Goal: Task Accomplishment & Management: Manage account settings

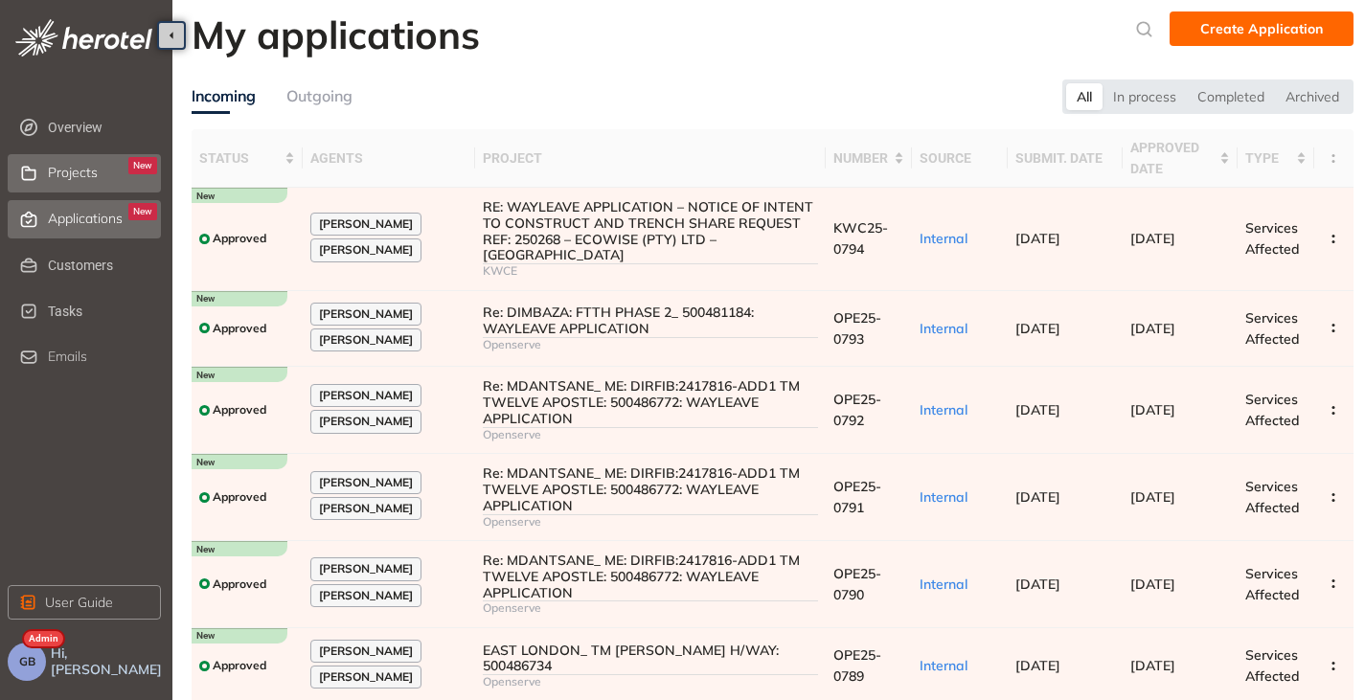
click at [85, 179] on span "Projects" at bounding box center [73, 173] width 50 height 16
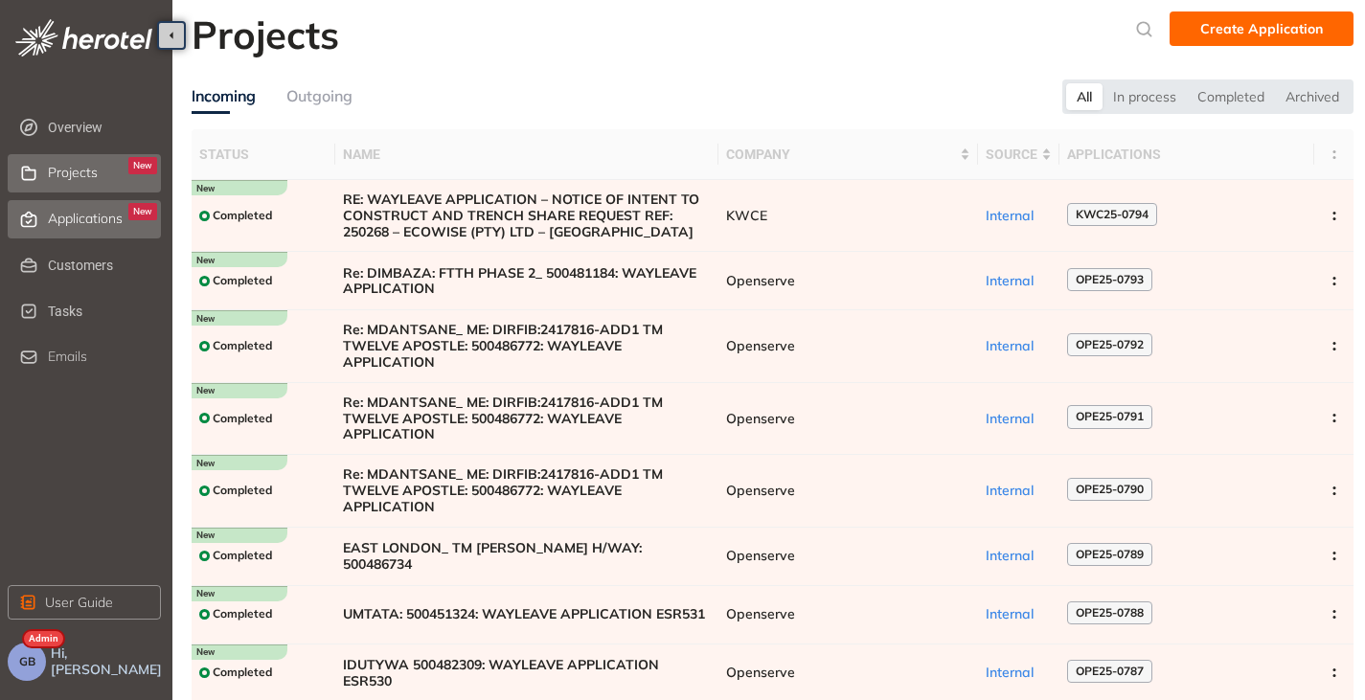
click at [75, 223] on span "Applications" at bounding box center [85, 219] width 75 height 16
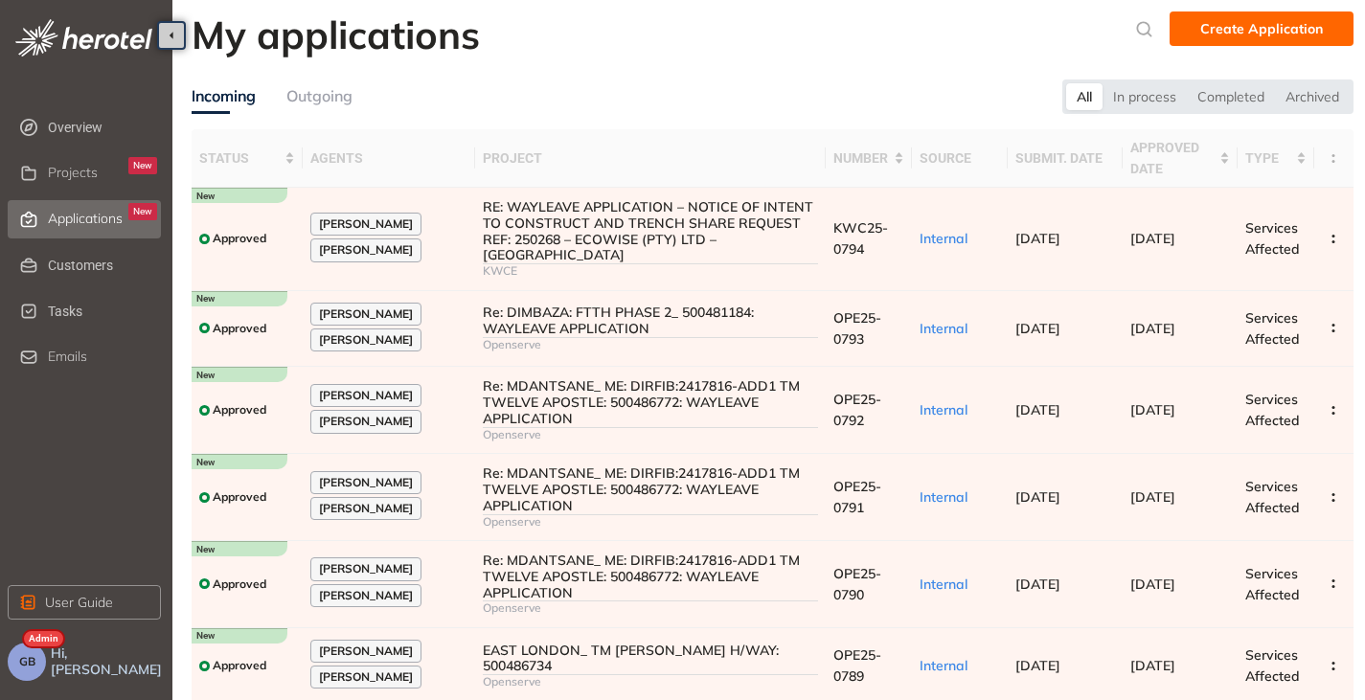
click at [34, 668] on button "GB" at bounding box center [27, 662] width 38 height 38
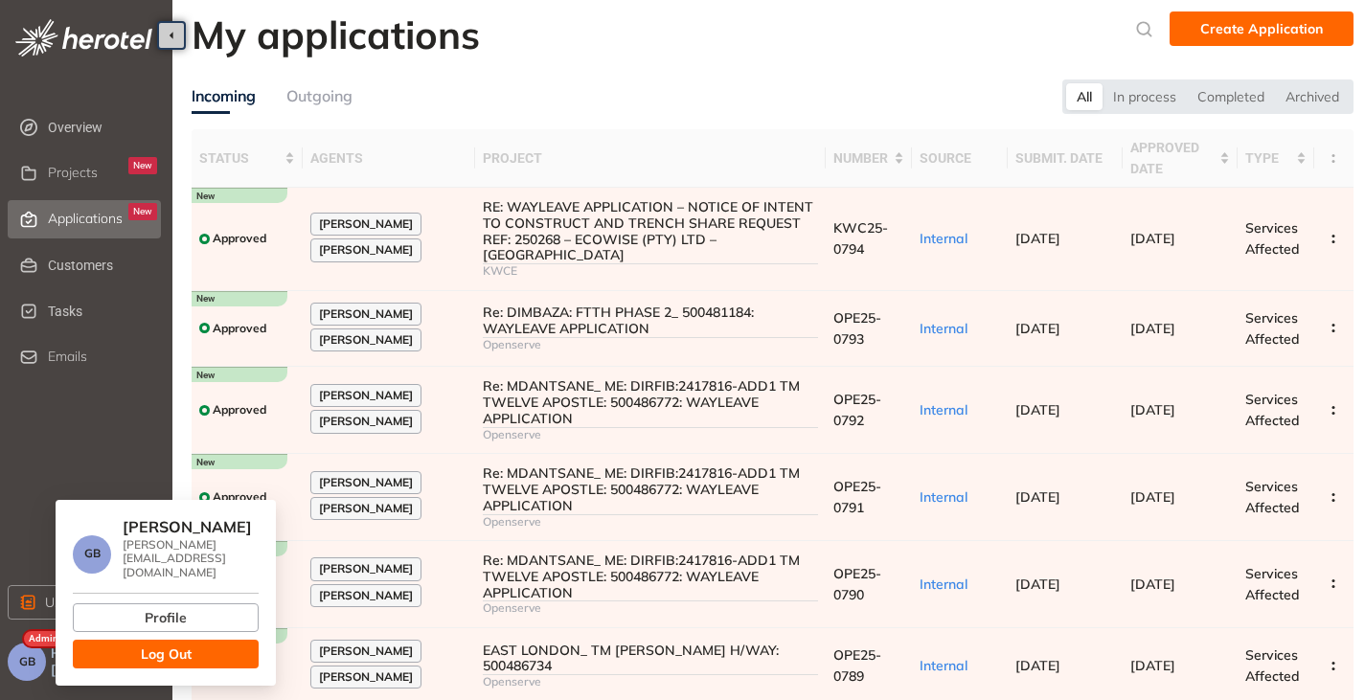
click at [97, 640] on button "Log Out" at bounding box center [166, 654] width 186 height 29
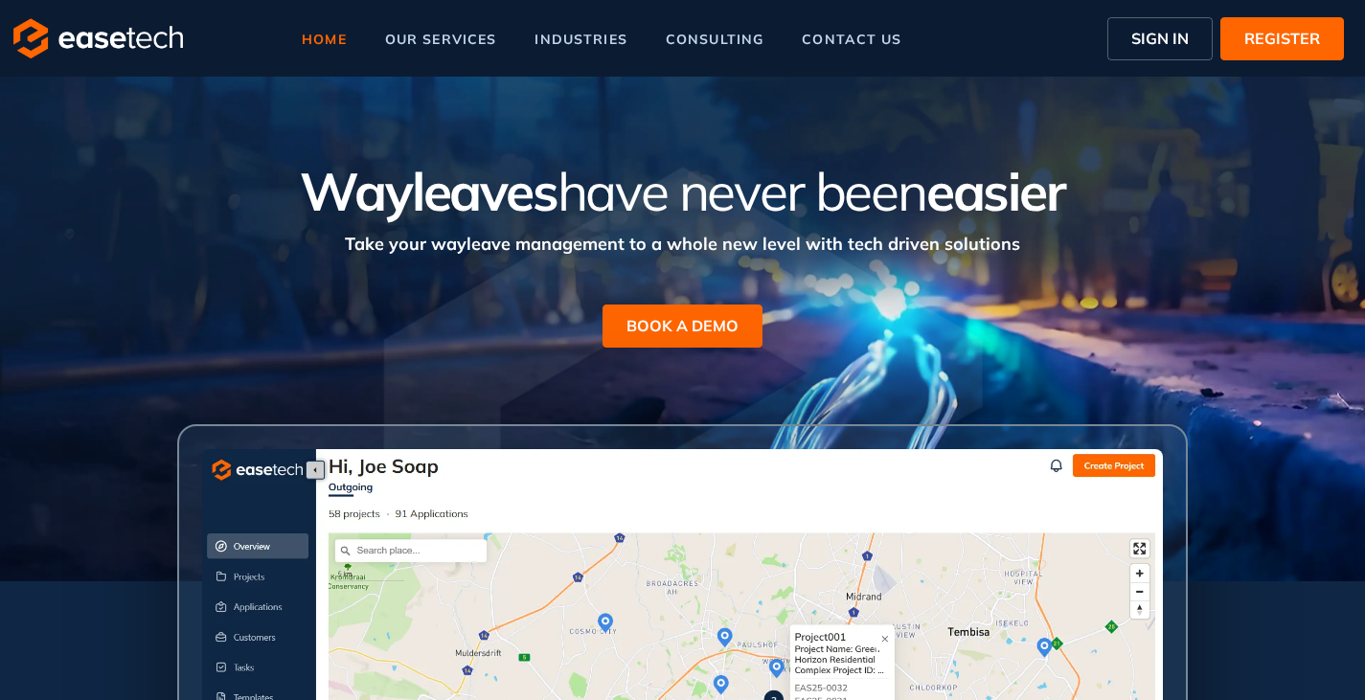
click at [1126, 30] on button "SIGN IN" at bounding box center [1159, 38] width 105 height 43
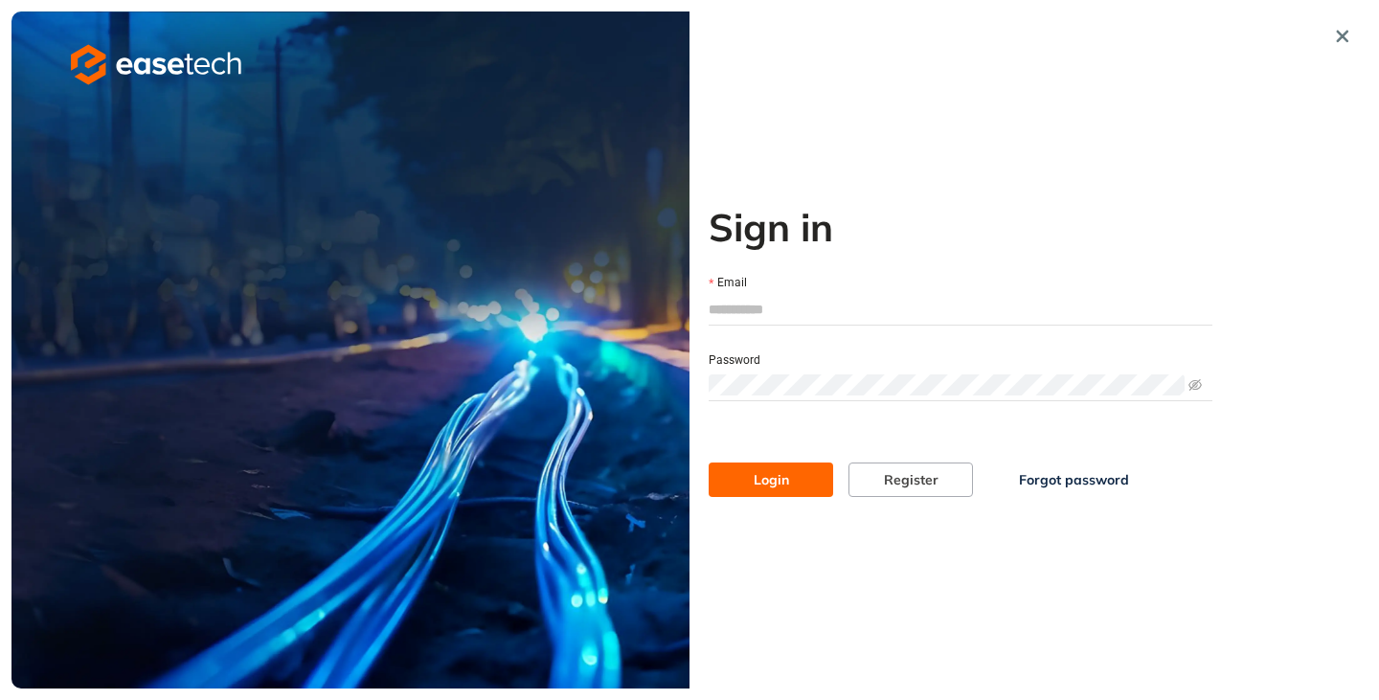
click at [766, 306] on input "Email" at bounding box center [961, 309] width 504 height 29
type input "*"
type input "**********"
click at [771, 471] on span "Login" at bounding box center [771, 479] width 35 height 21
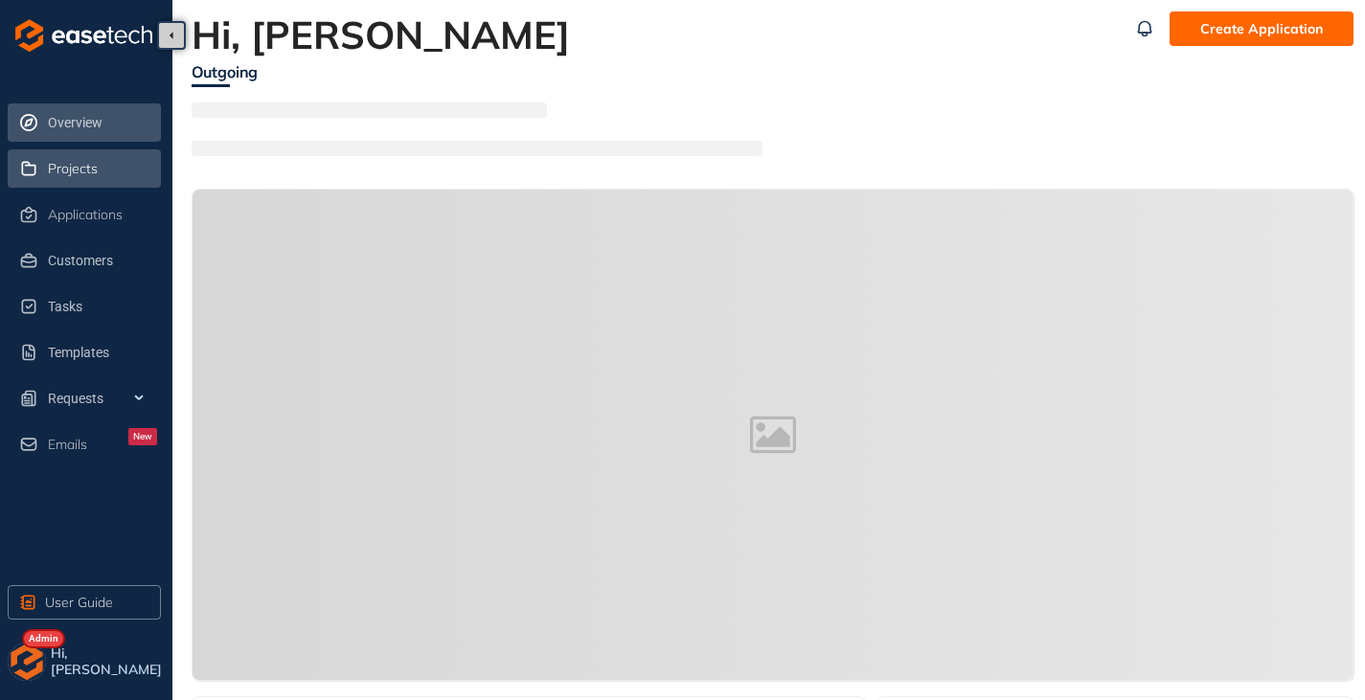
click at [63, 169] on span "Projects" at bounding box center [73, 169] width 50 height 16
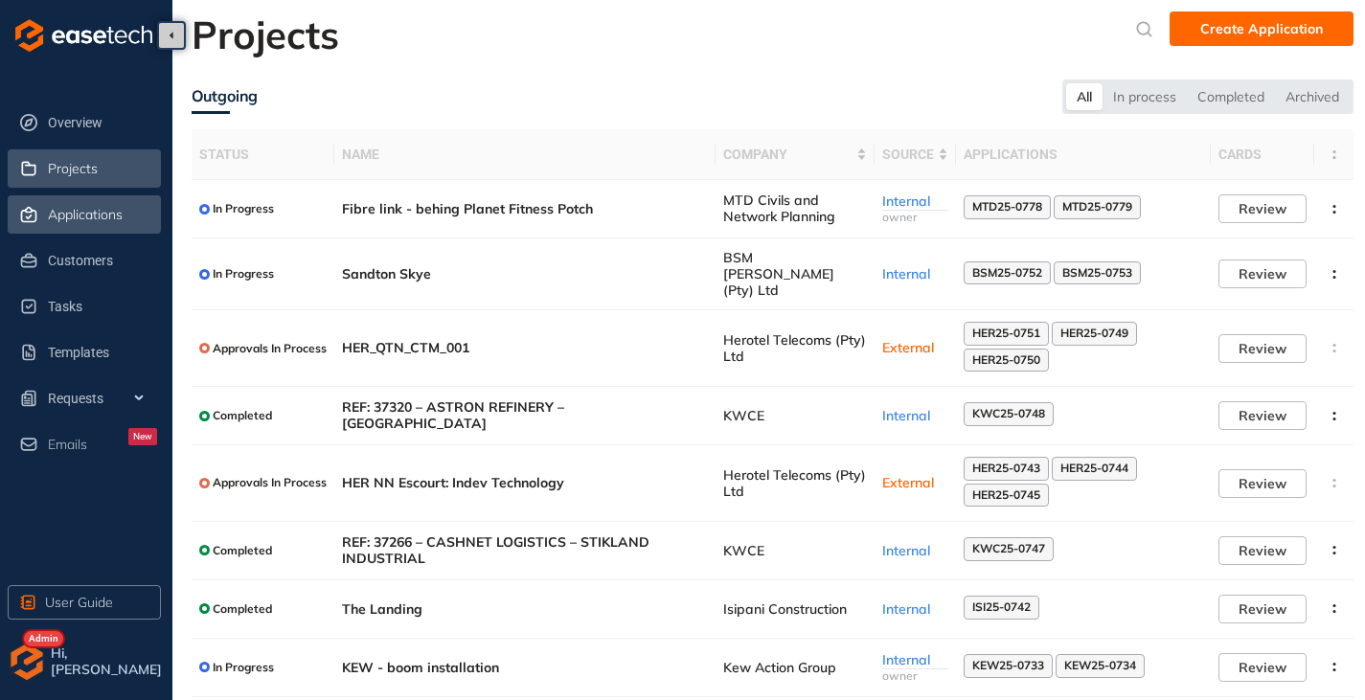
click at [68, 214] on span "Applications" at bounding box center [85, 215] width 75 height 16
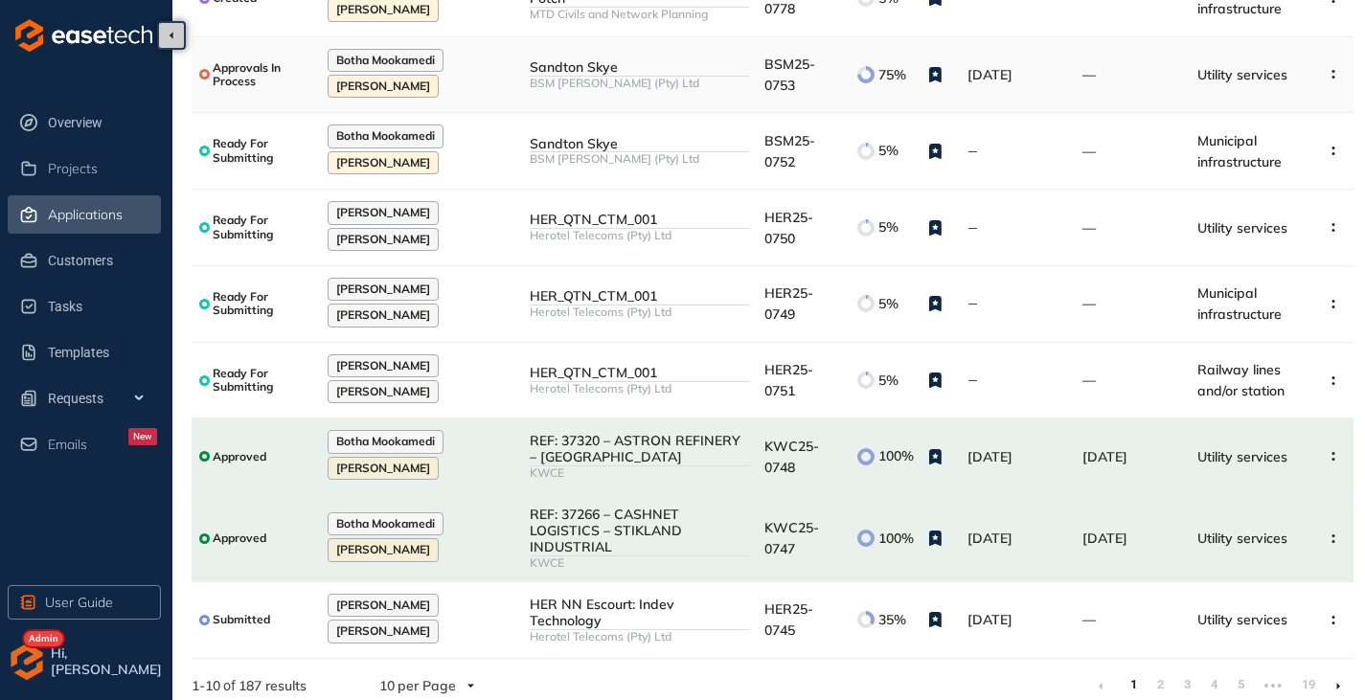
scroll to position [305, 0]
click at [1336, 680] on icon at bounding box center [1338, 684] width 5 height 9
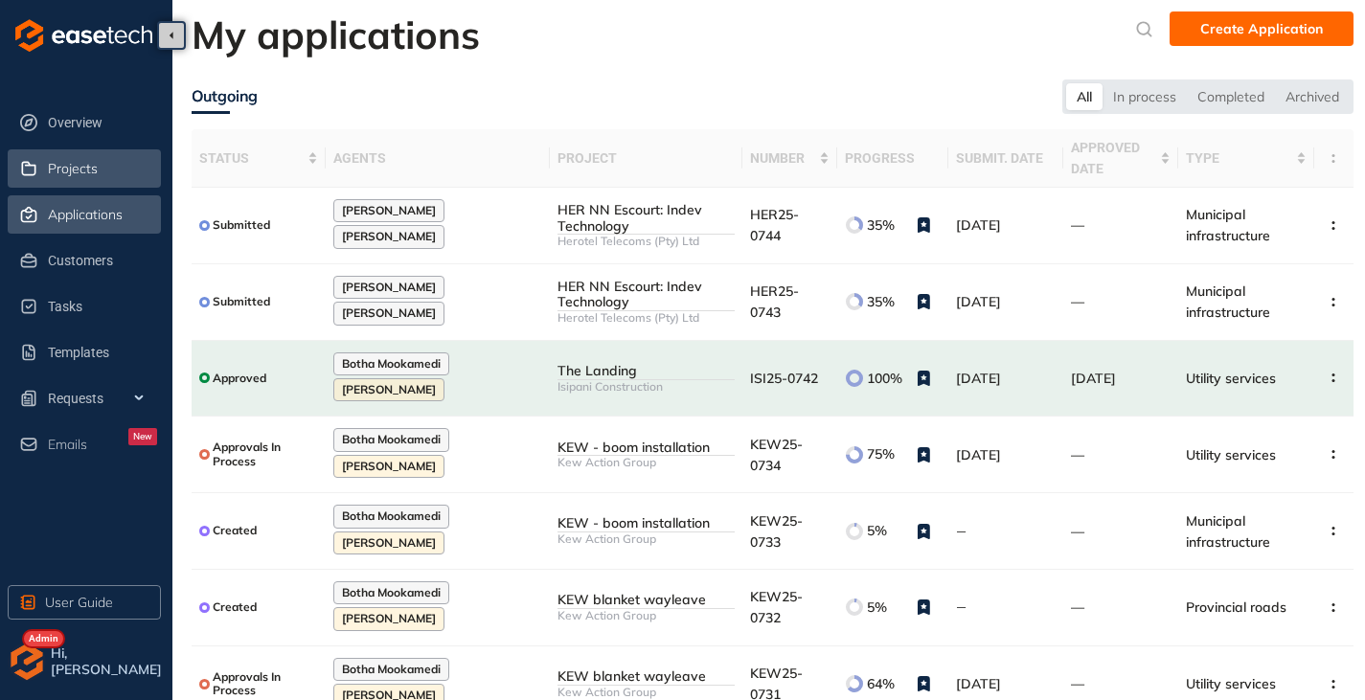
click at [84, 175] on span "Projects" at bounding box center [73, 169] width 50 height 16
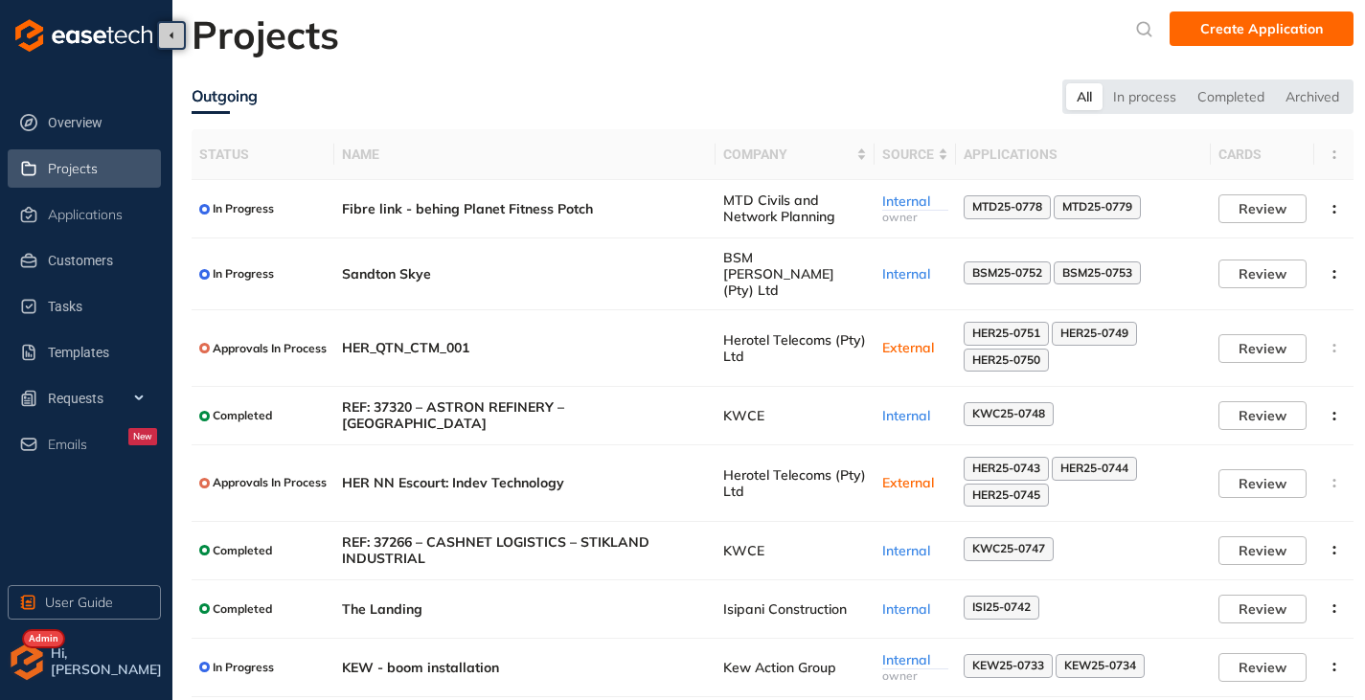
click at [18, 673] on img "button" at bounding box center [27, 662] width 38 height 38
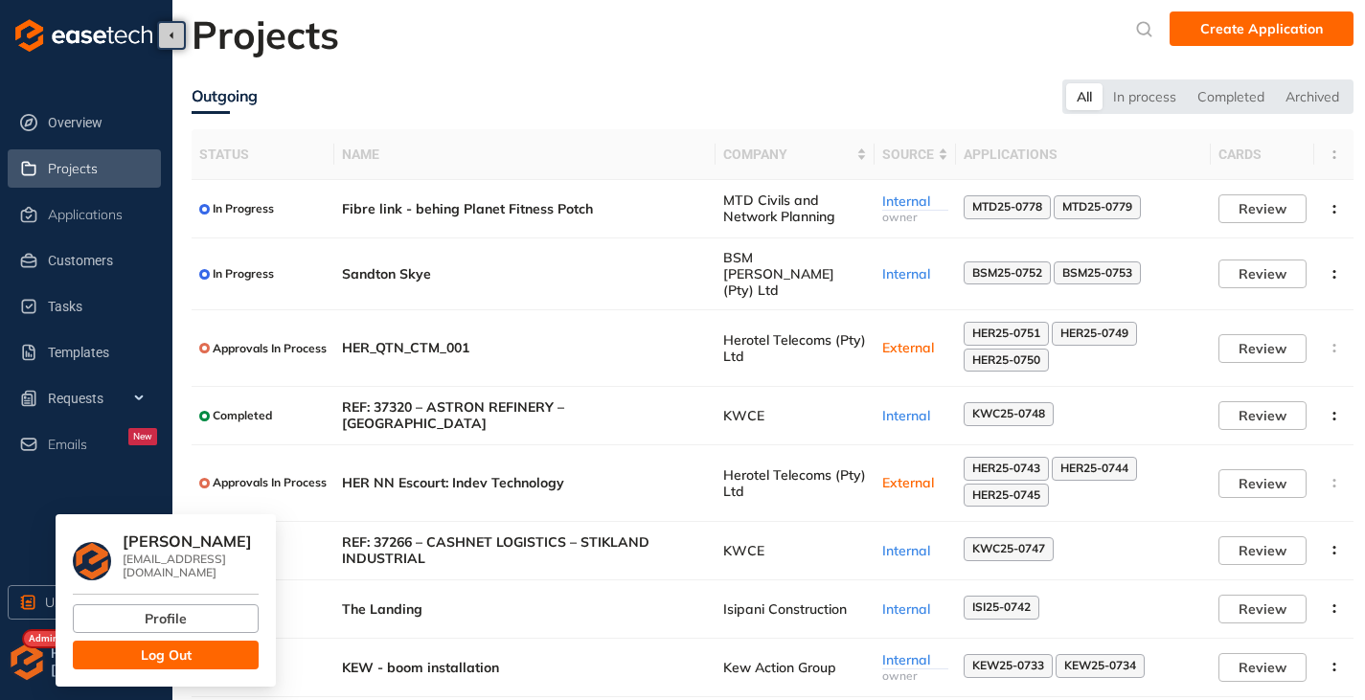
click at [160, 650] on span "Log Out" at bounding box center [166, 654] width 51 height 21
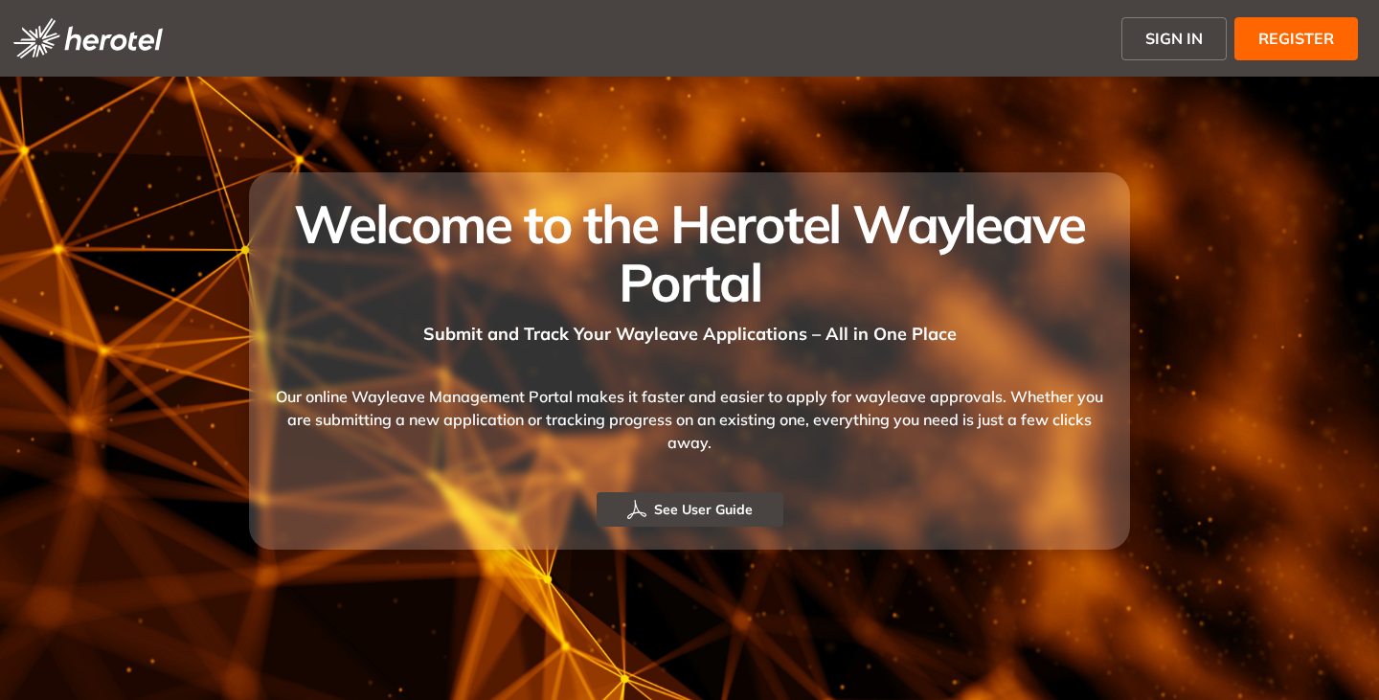
click at [1160, 48] on span "SIGN IN" at bounding box center [1173, 38] width 57 height 23
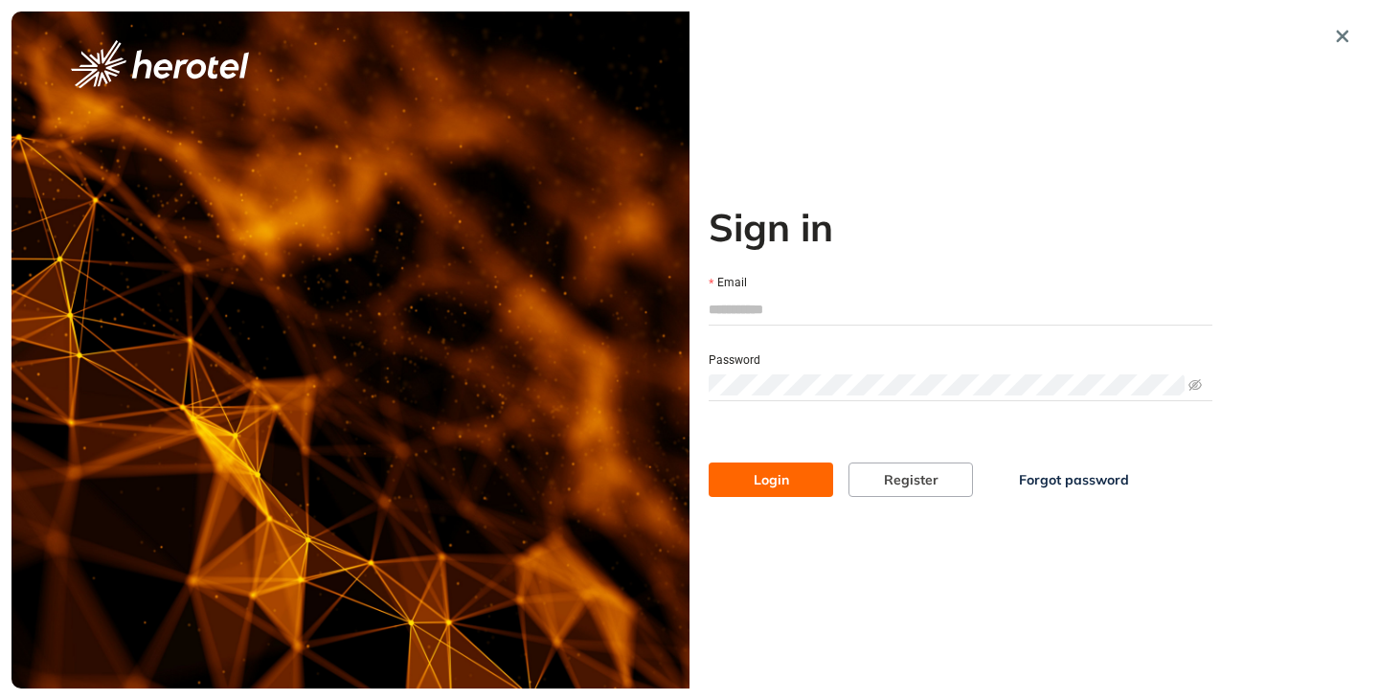
click at [777, 321] on input "Email" at bounding box center [961, 309] width 504 height 29
type input "**********"
click at [807, 371] on span at bounding box center [961, 385] width 504 height 29
click at [709, 463] on button "Login" at bounding box center [771, 480] width 124 height 34
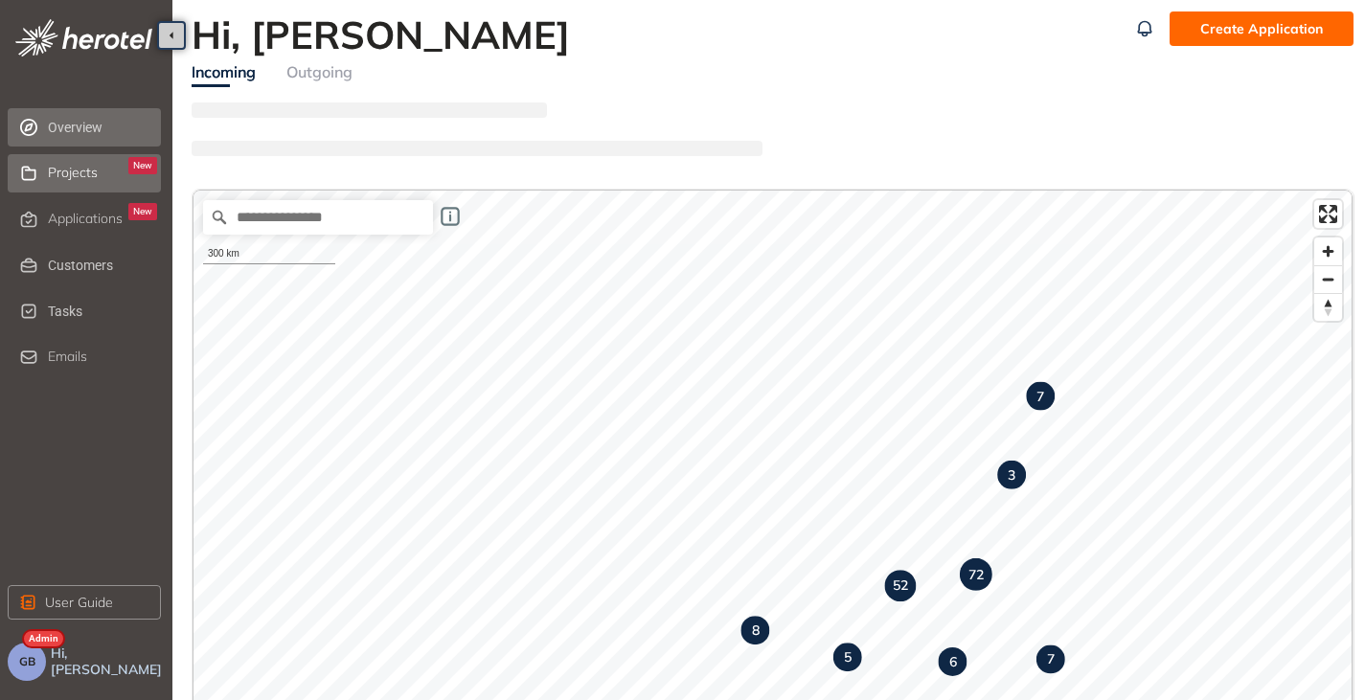
click at [58, 174] on span "Projects" at bounding box center [73, 173] width 50 height 16
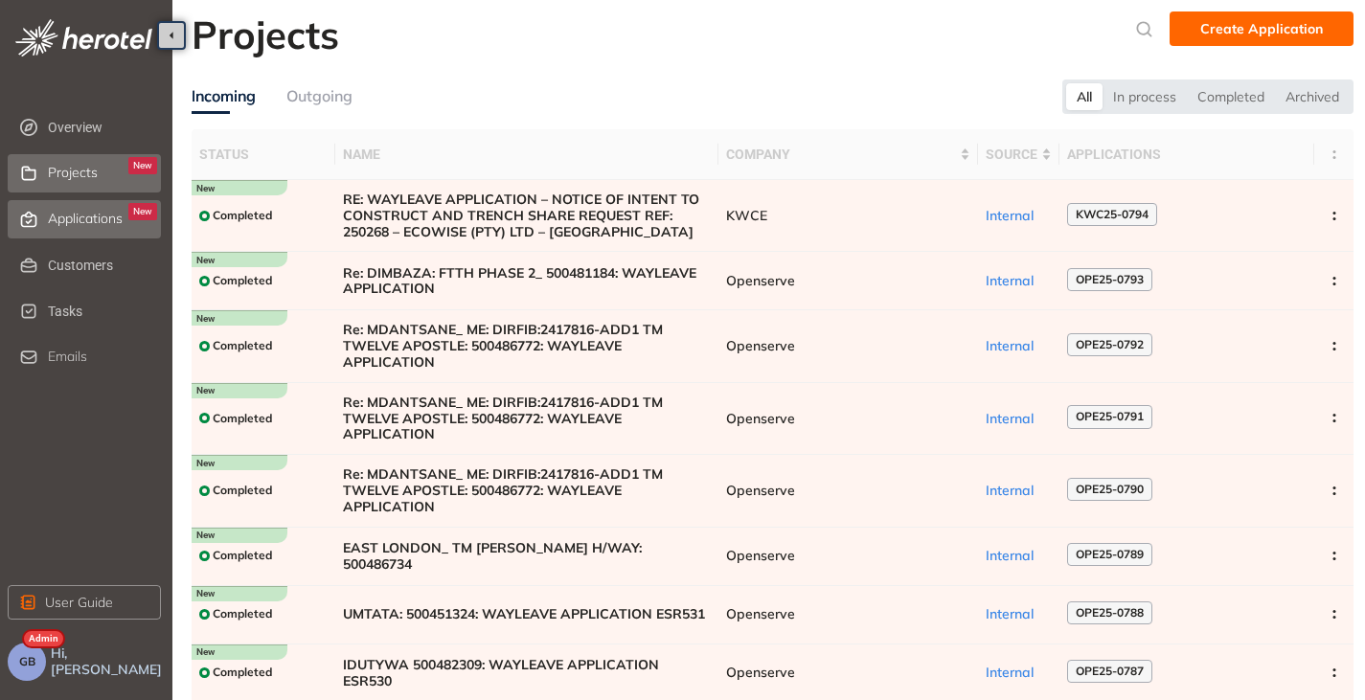
click at [91, 221] on span "Applications" at bounding box center [85, 219] width 75 height 16
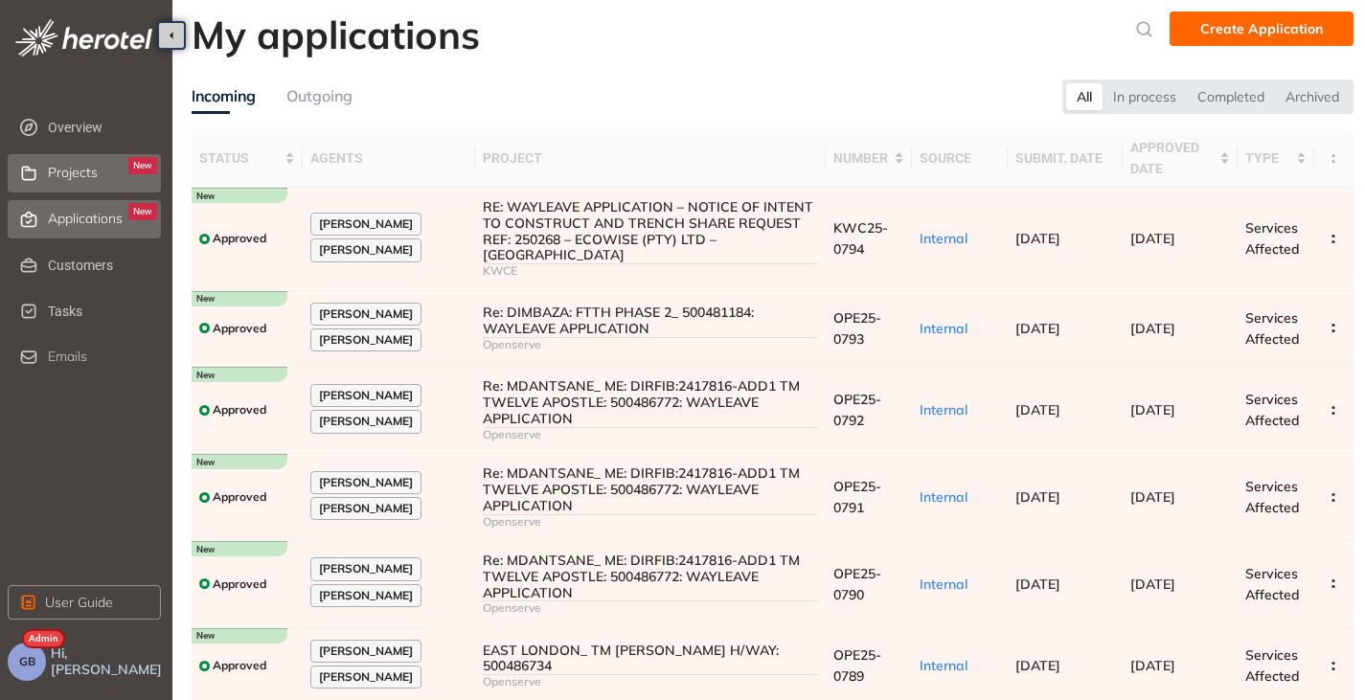
click at [68, 165] on span "Projects" at bounding box center [73, 173] width 50 height 16
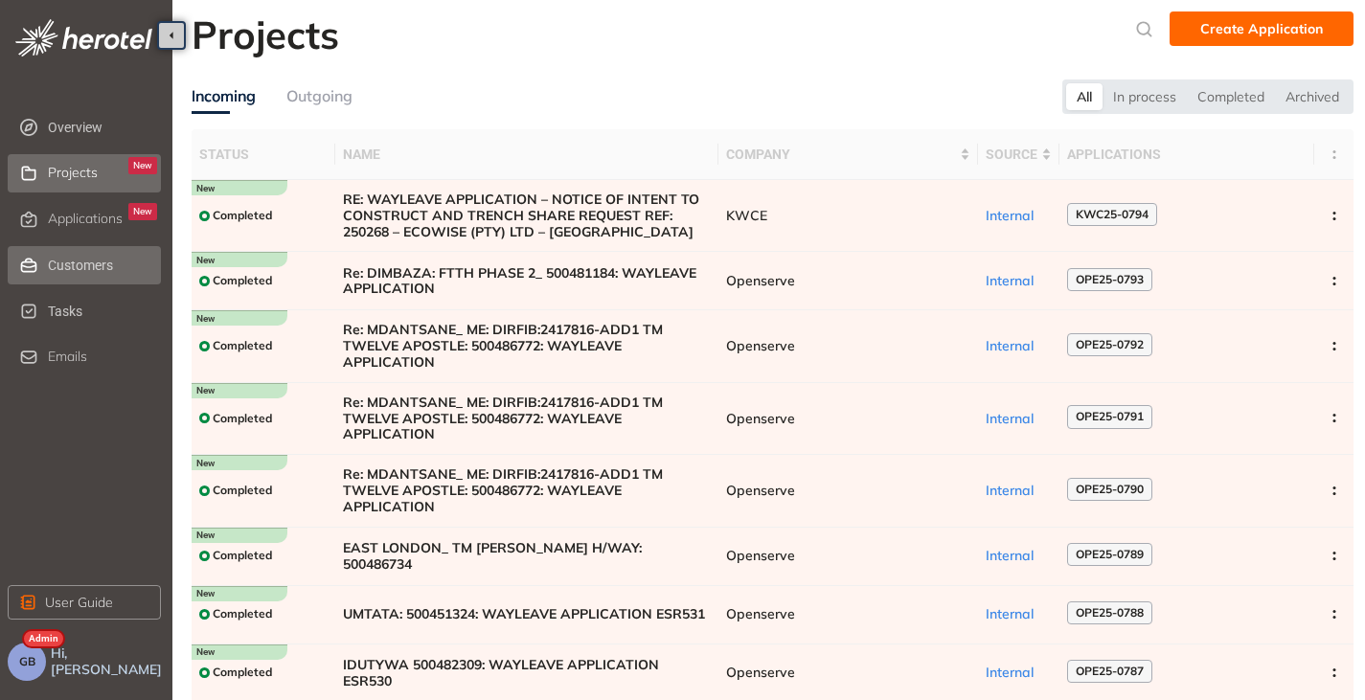
click at [60, 268] on span "Customers" at bounding box center [102, 265] width 109 height 38
